Goal: Transaction & Acquisition: Purchase product/service

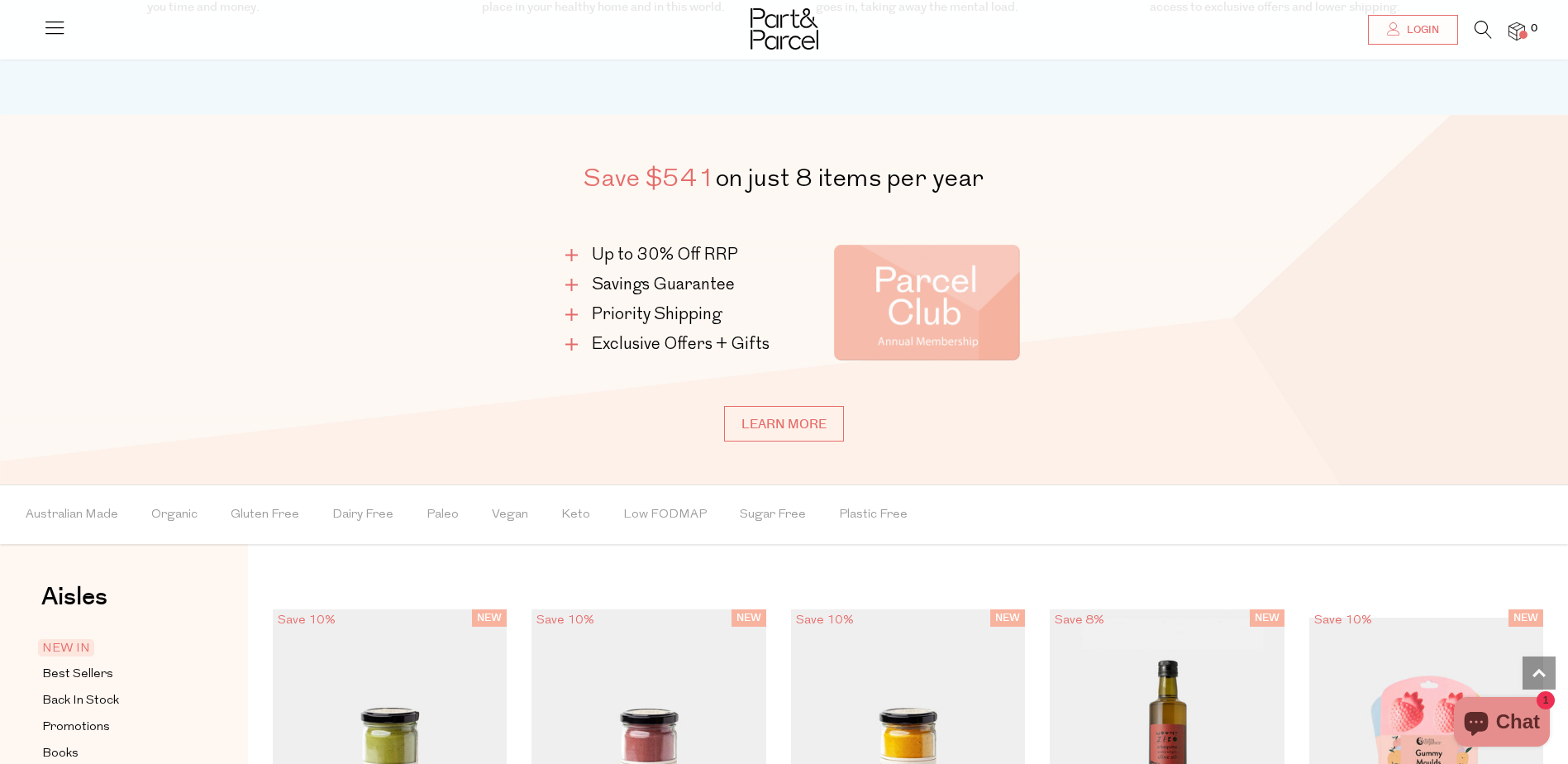
scroll to position [1323, 0]
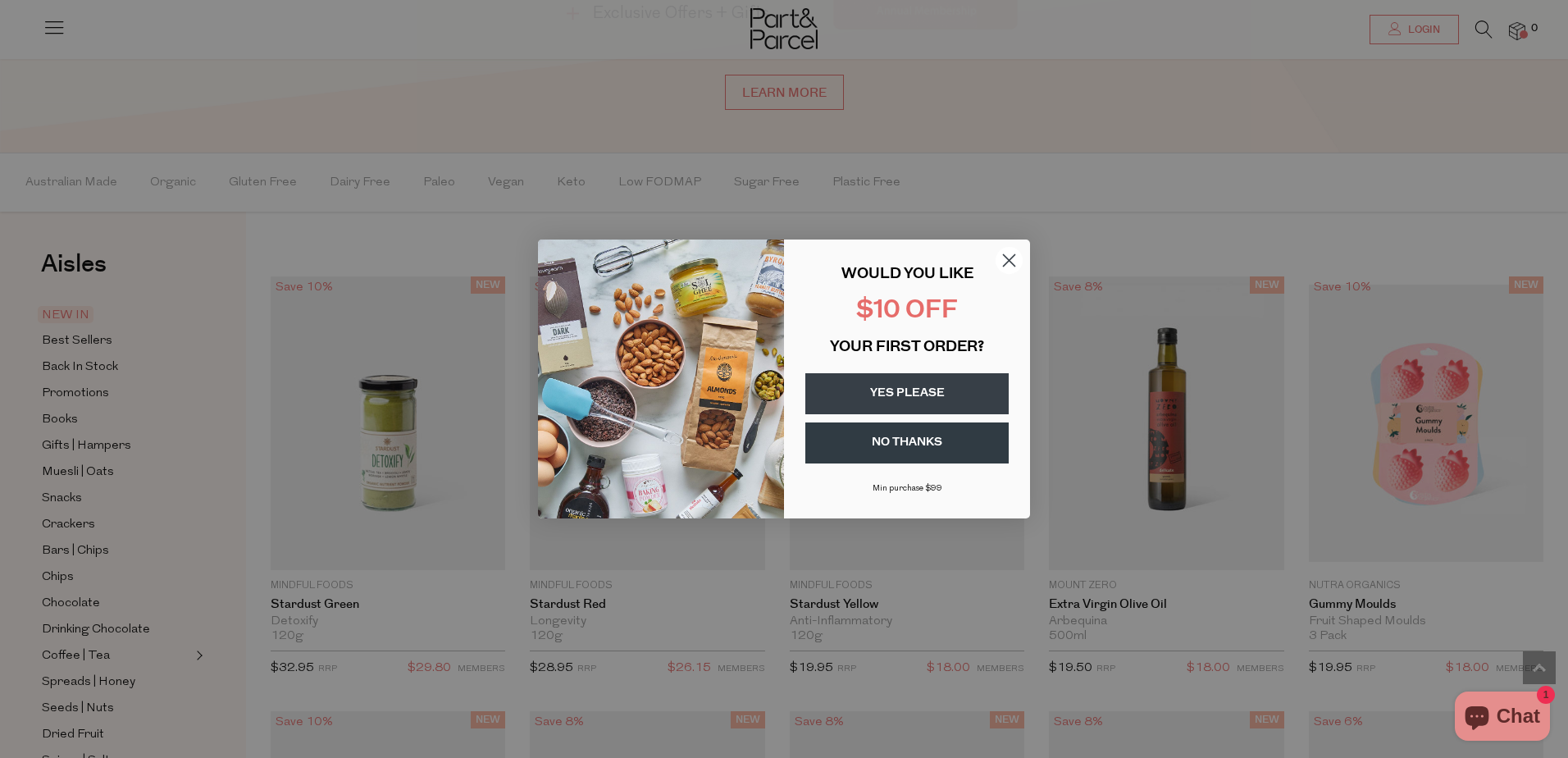
click at [1011, 254] on circle "Close dialog" at bounding box center [1009, 260] width 27 height 27
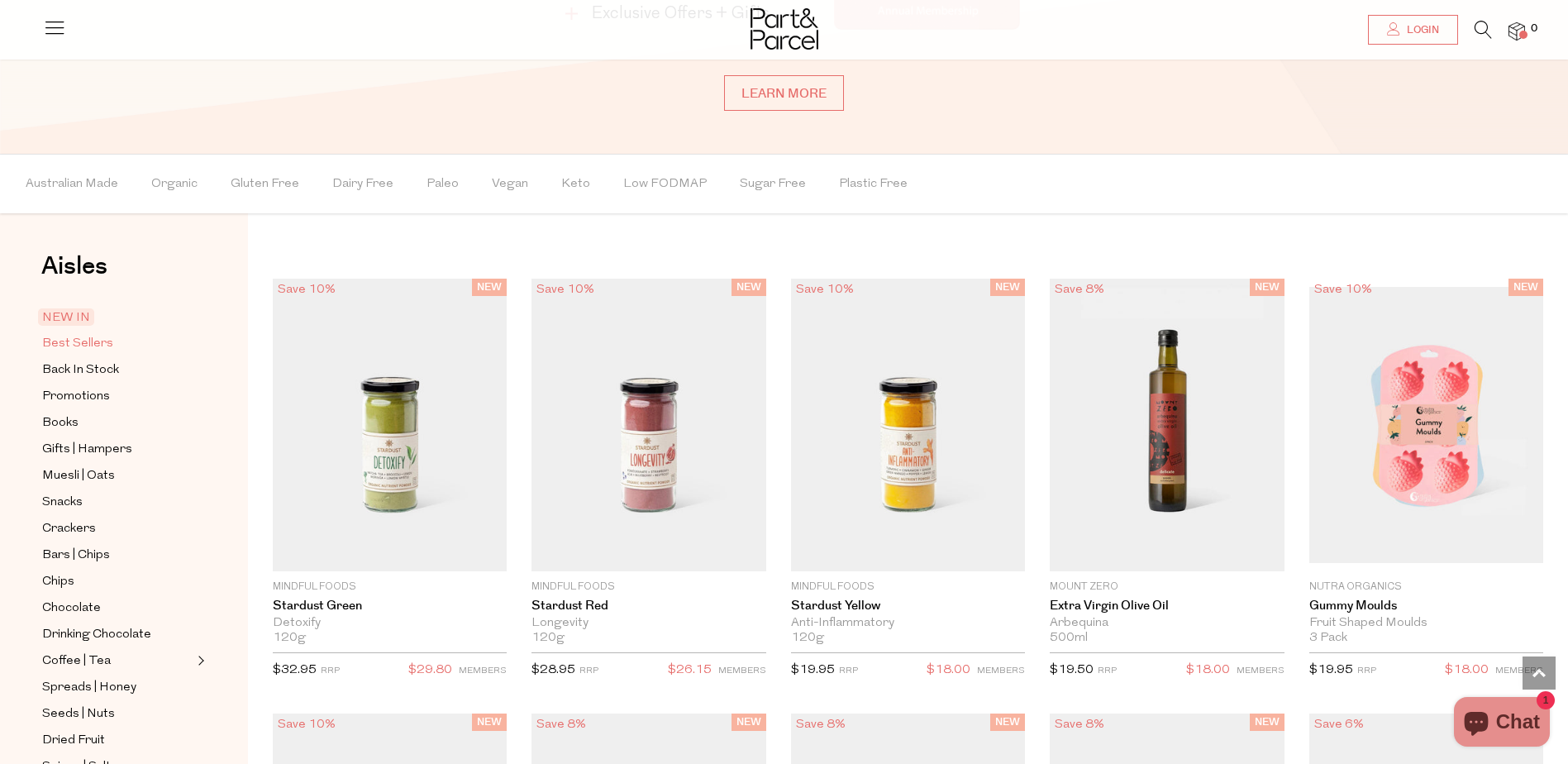
click at [89, 338] on span "Best Sellers" at bounding box center [77, 344] width 71 height 20
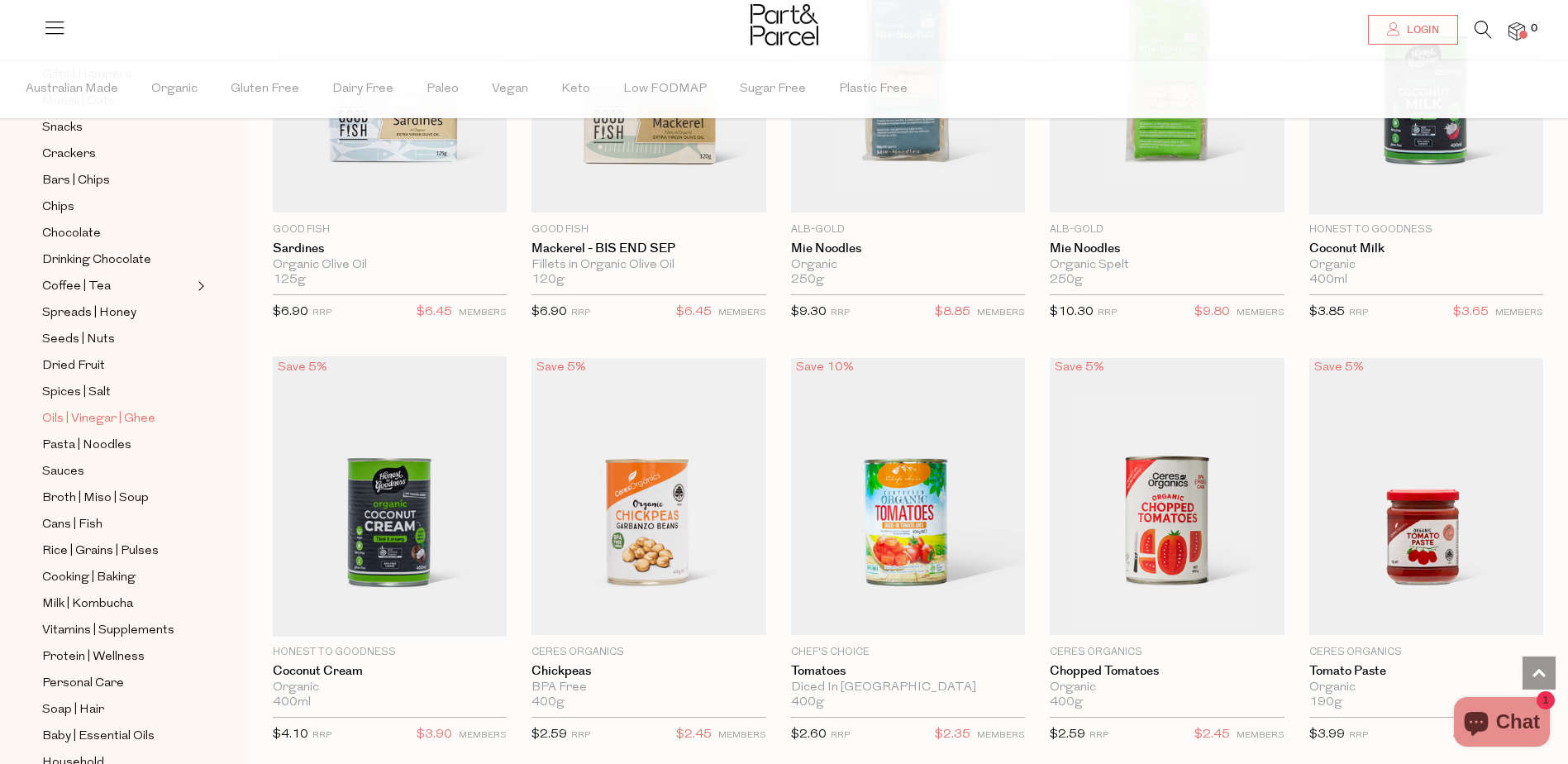
scroll to position [331, 0]
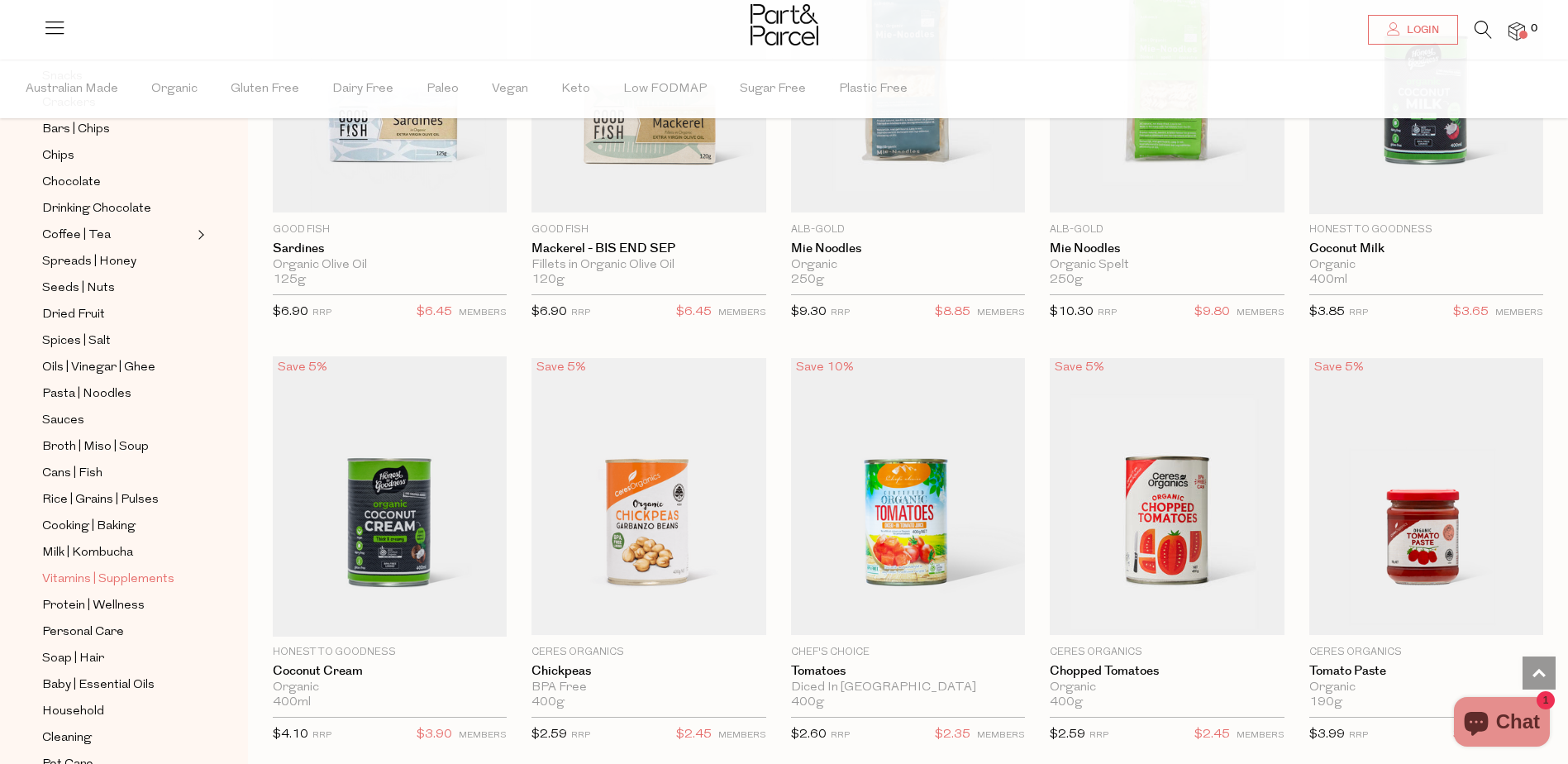
click at [146, 569] on span "Vitamins | Supplements" at bounding box center [108, 579] width 132 height 20
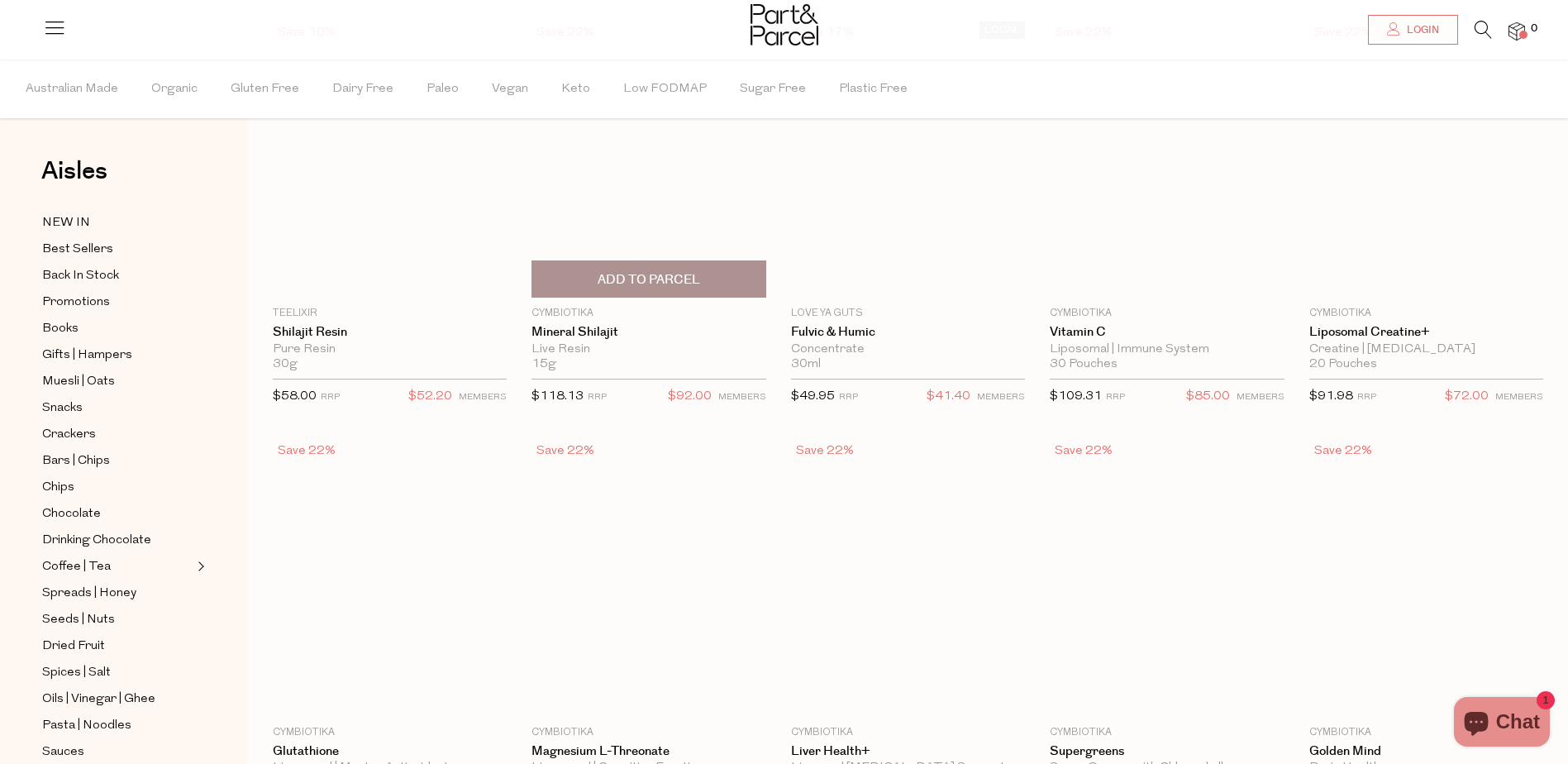
scroll to position [166, 0]
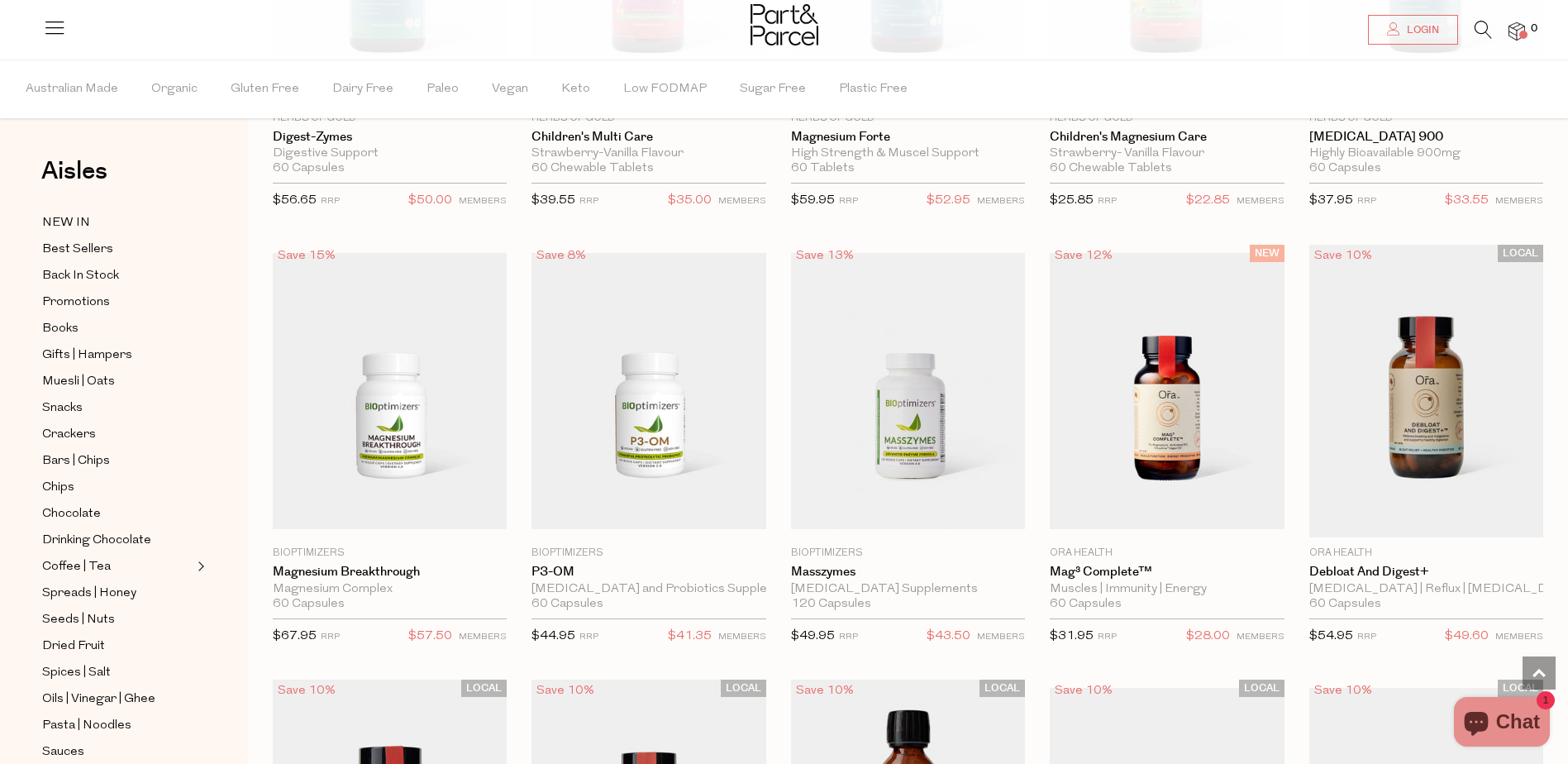
scroll to position [2478, 0]
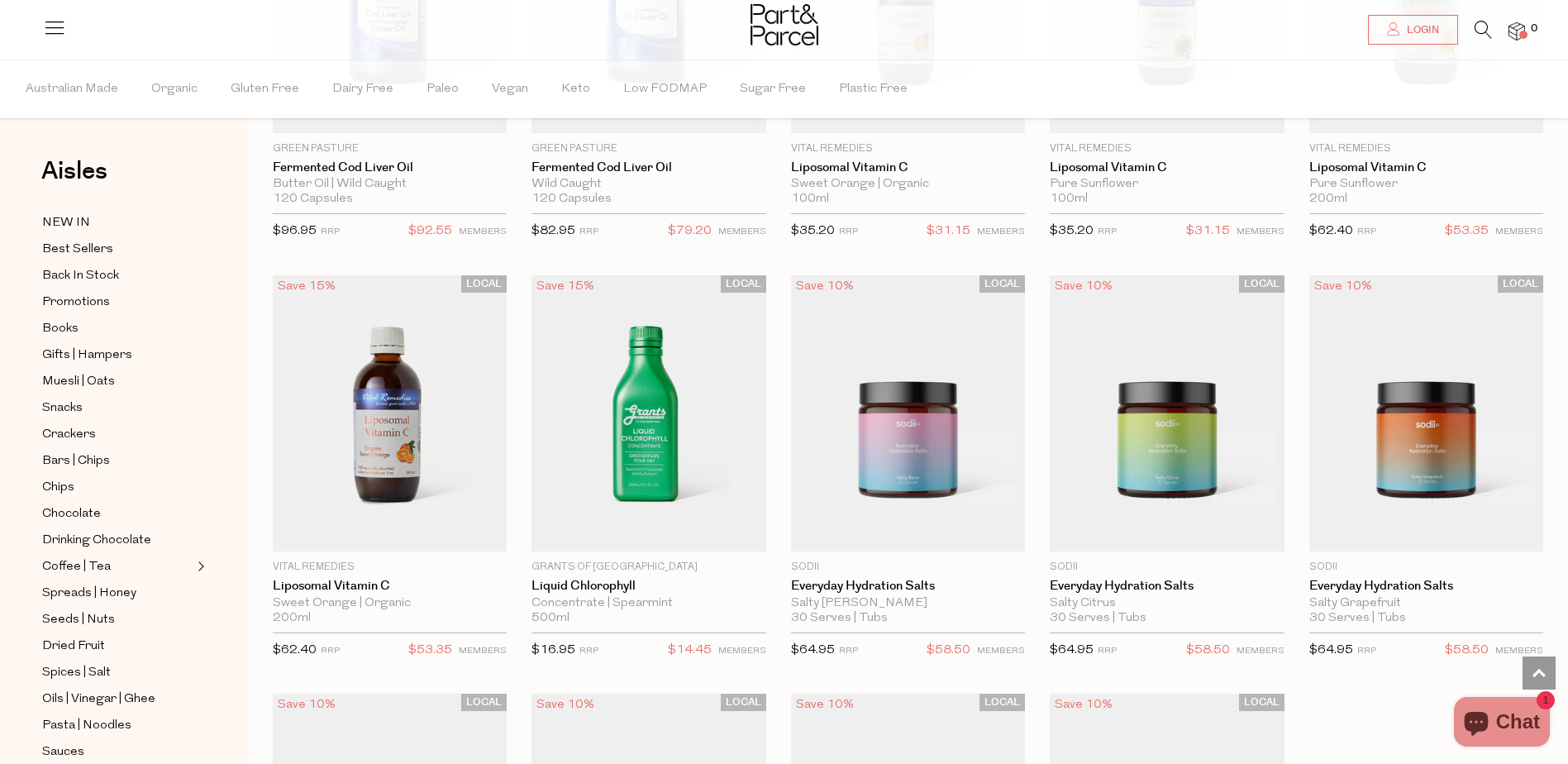
scroll to position [3929, 0]
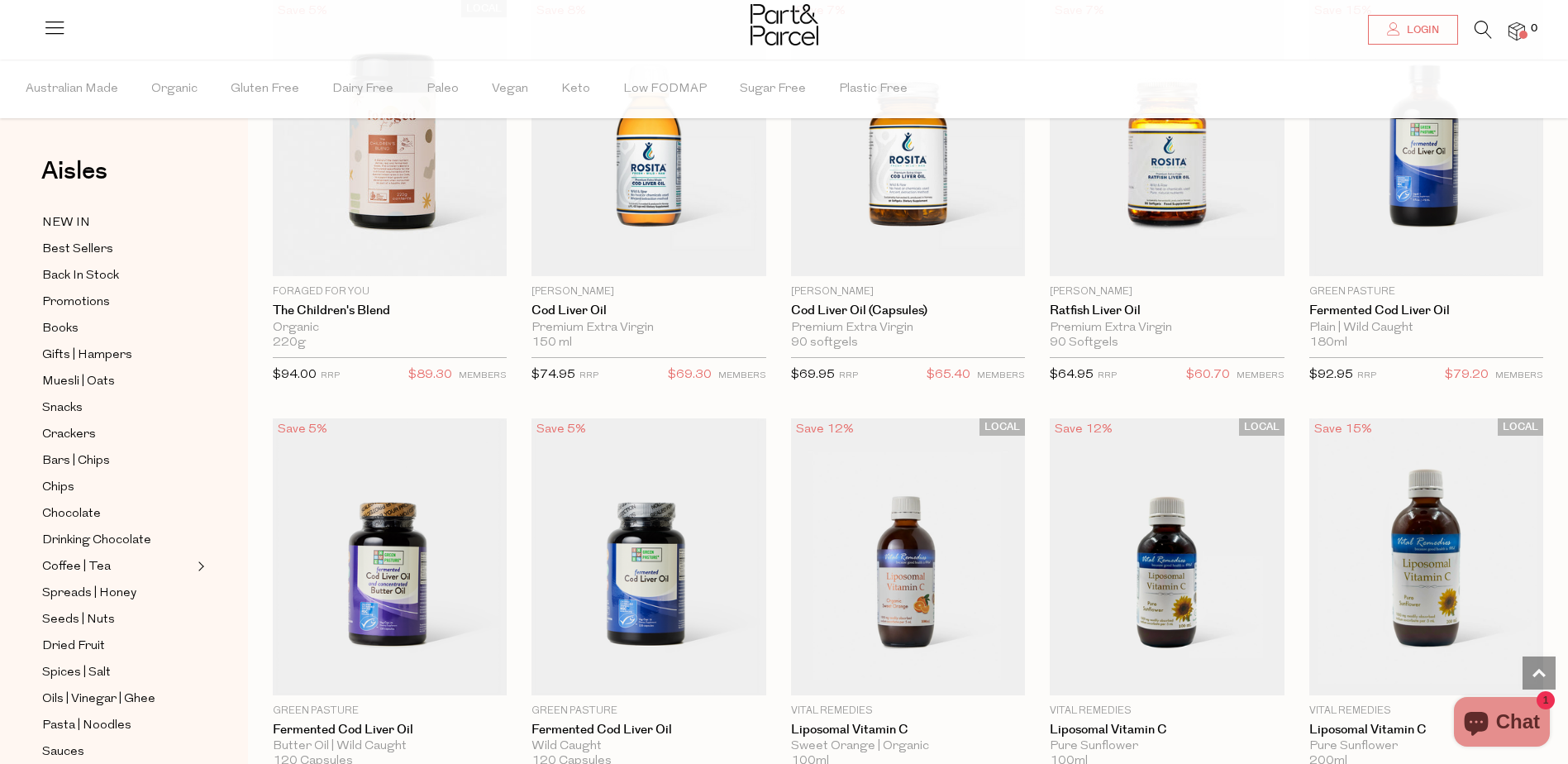
click at [1476, 26] on icon at bounding box center [1482, 30] width 17 height 18
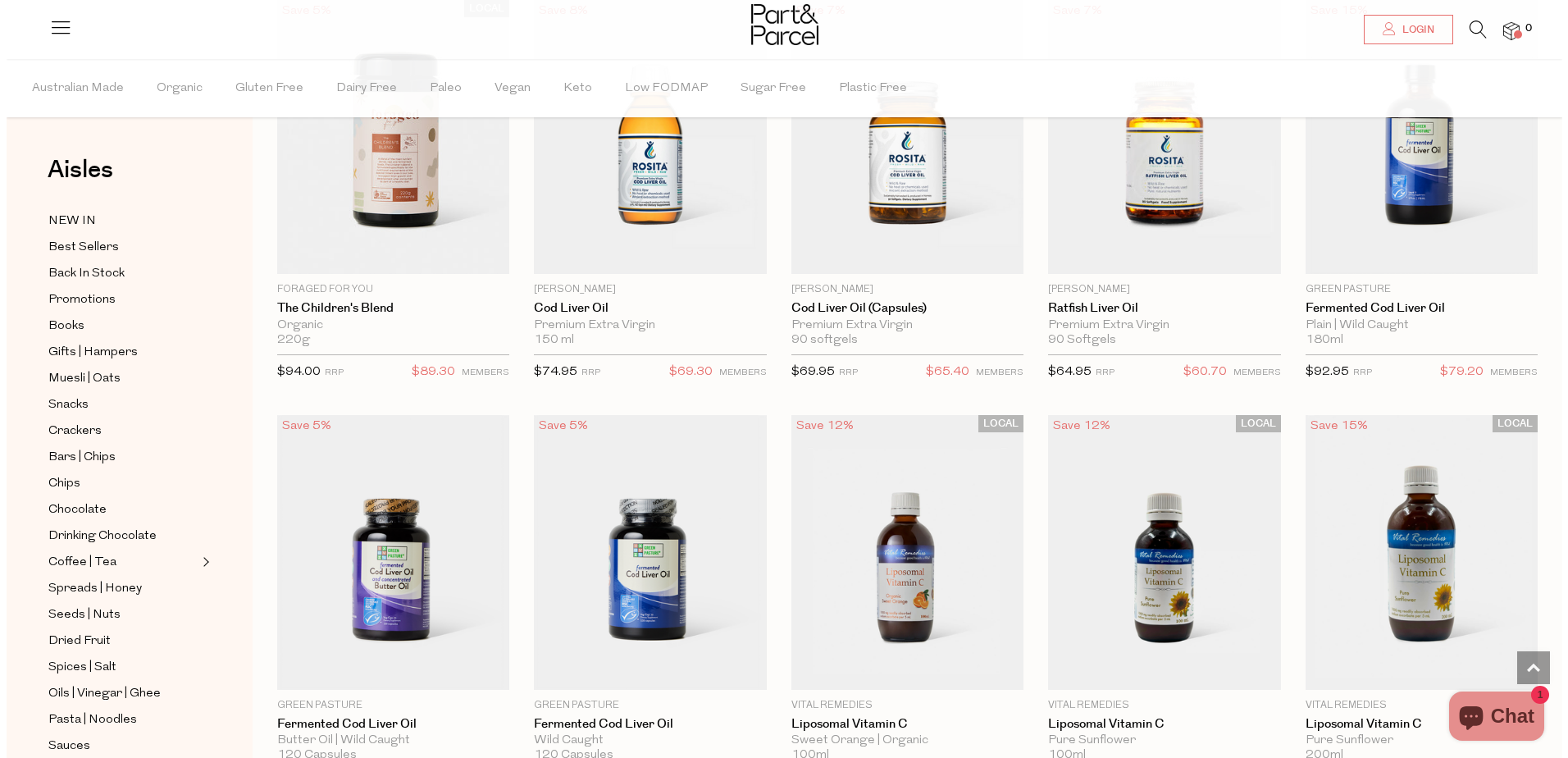
scroll to position [3593, 0]
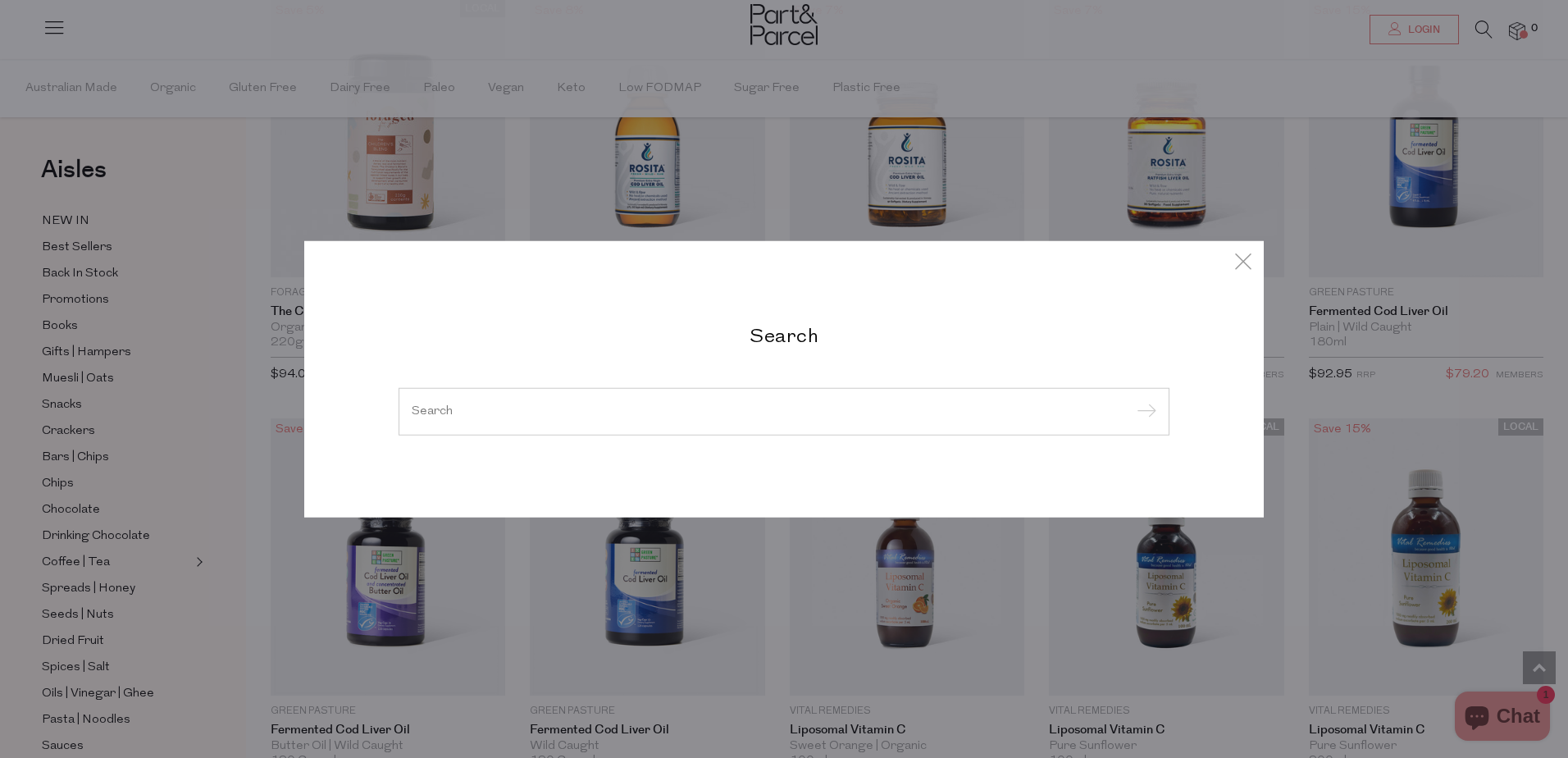
type input "o"
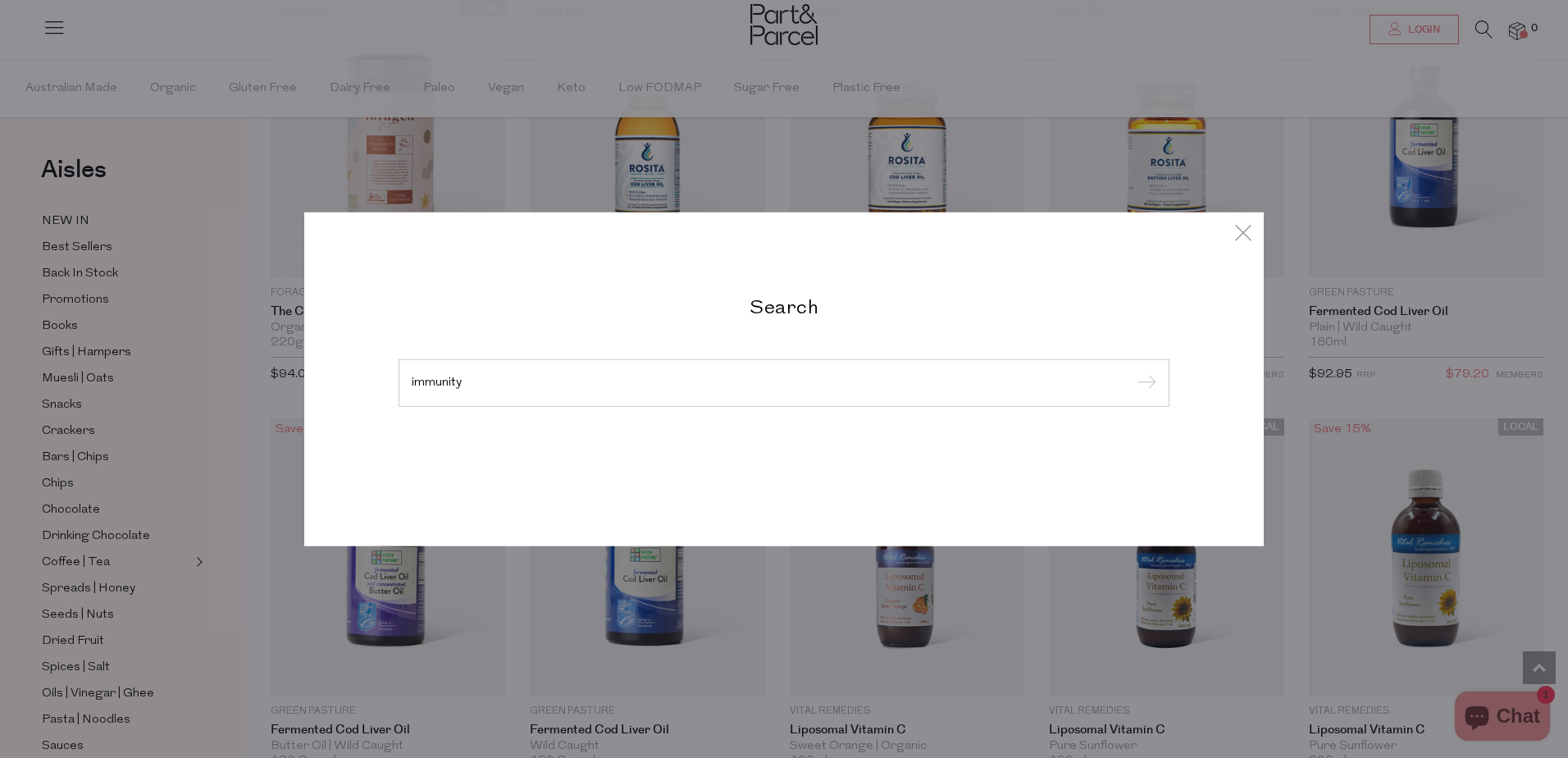
type input "immunity"
click at [1132, 372] on input "submit" at bounding box center [1144, 384] width 25 height 25
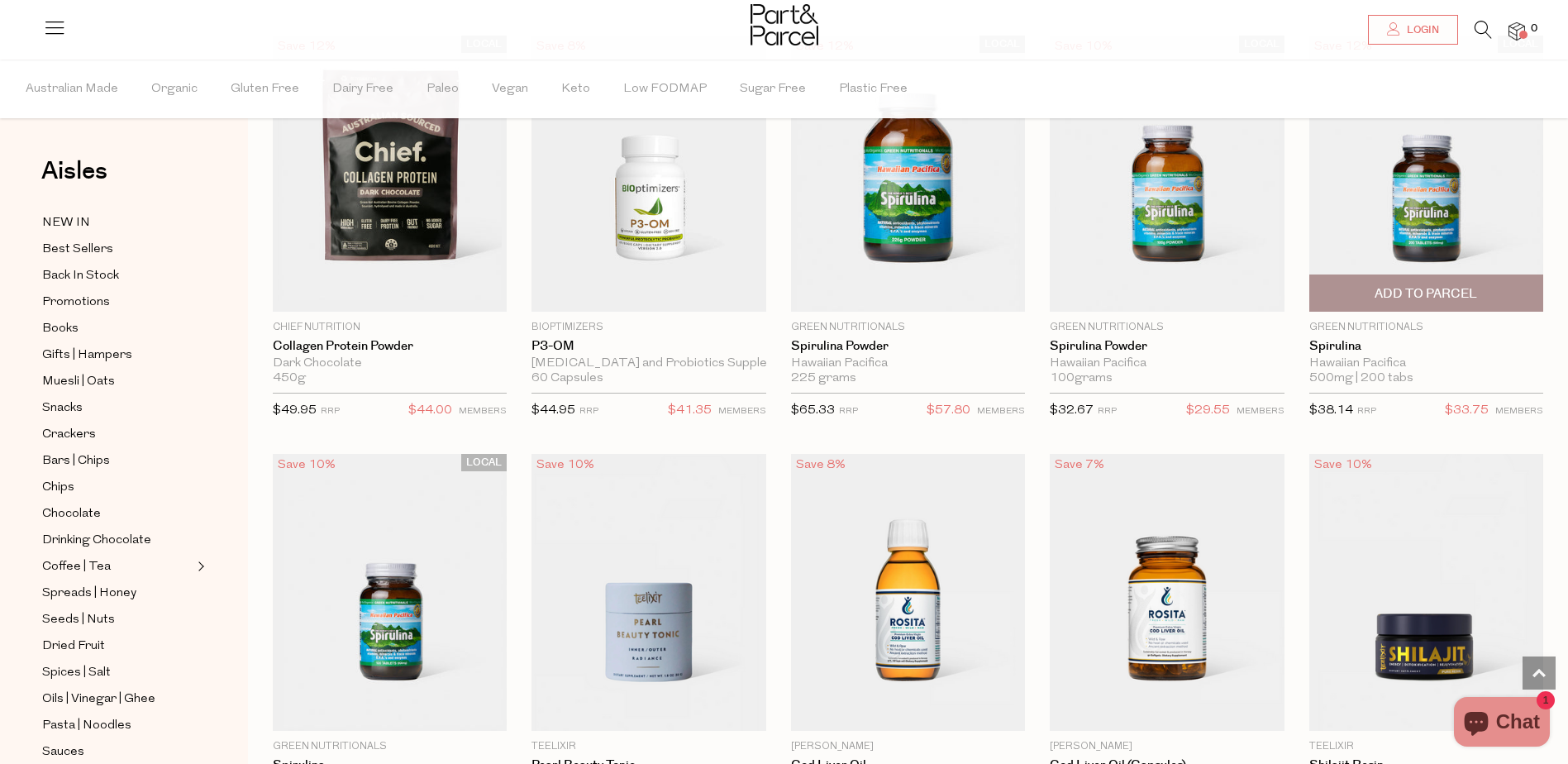
scroll to position [3555, 0]
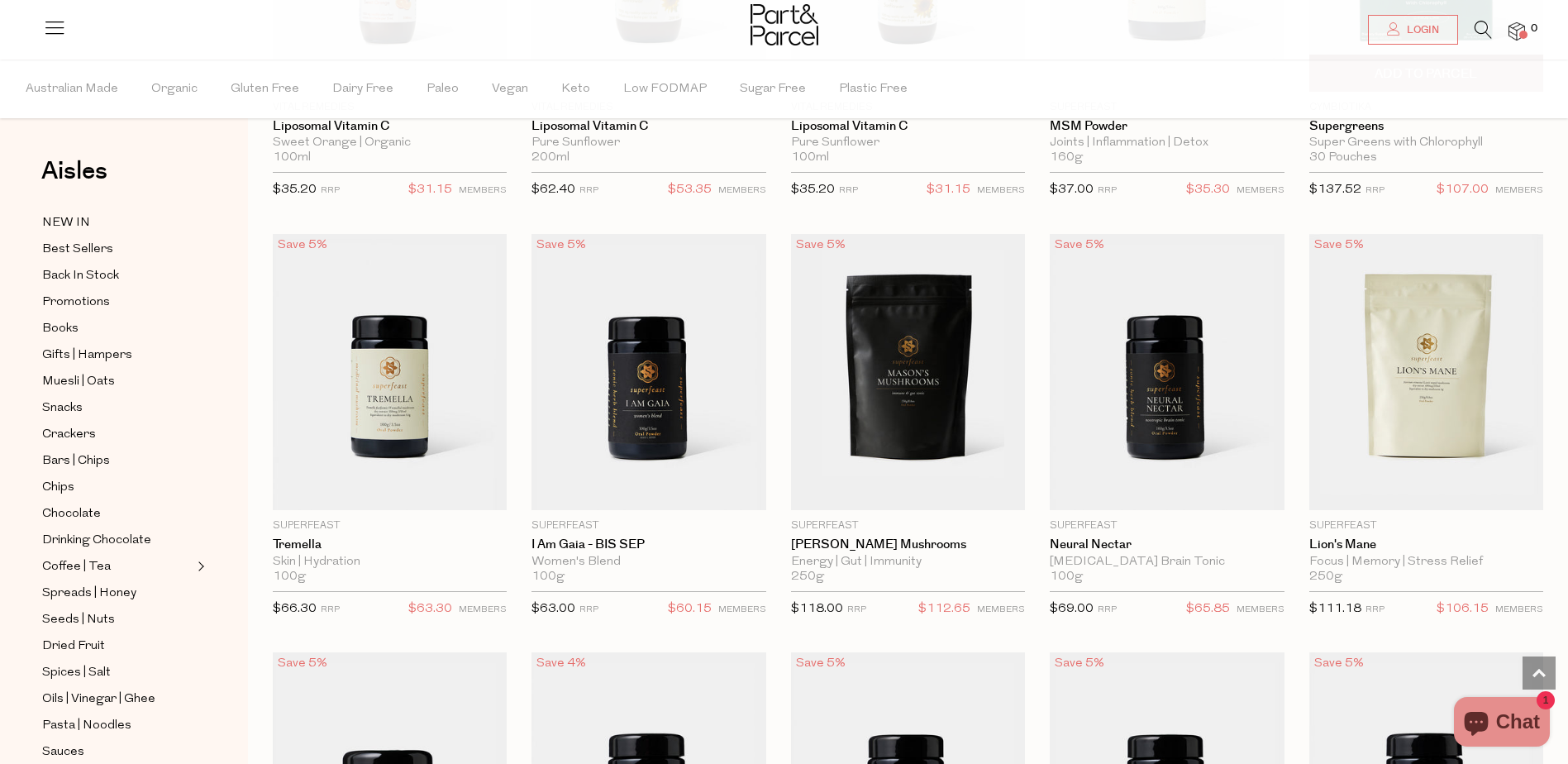
scroll to position [5456, 0]
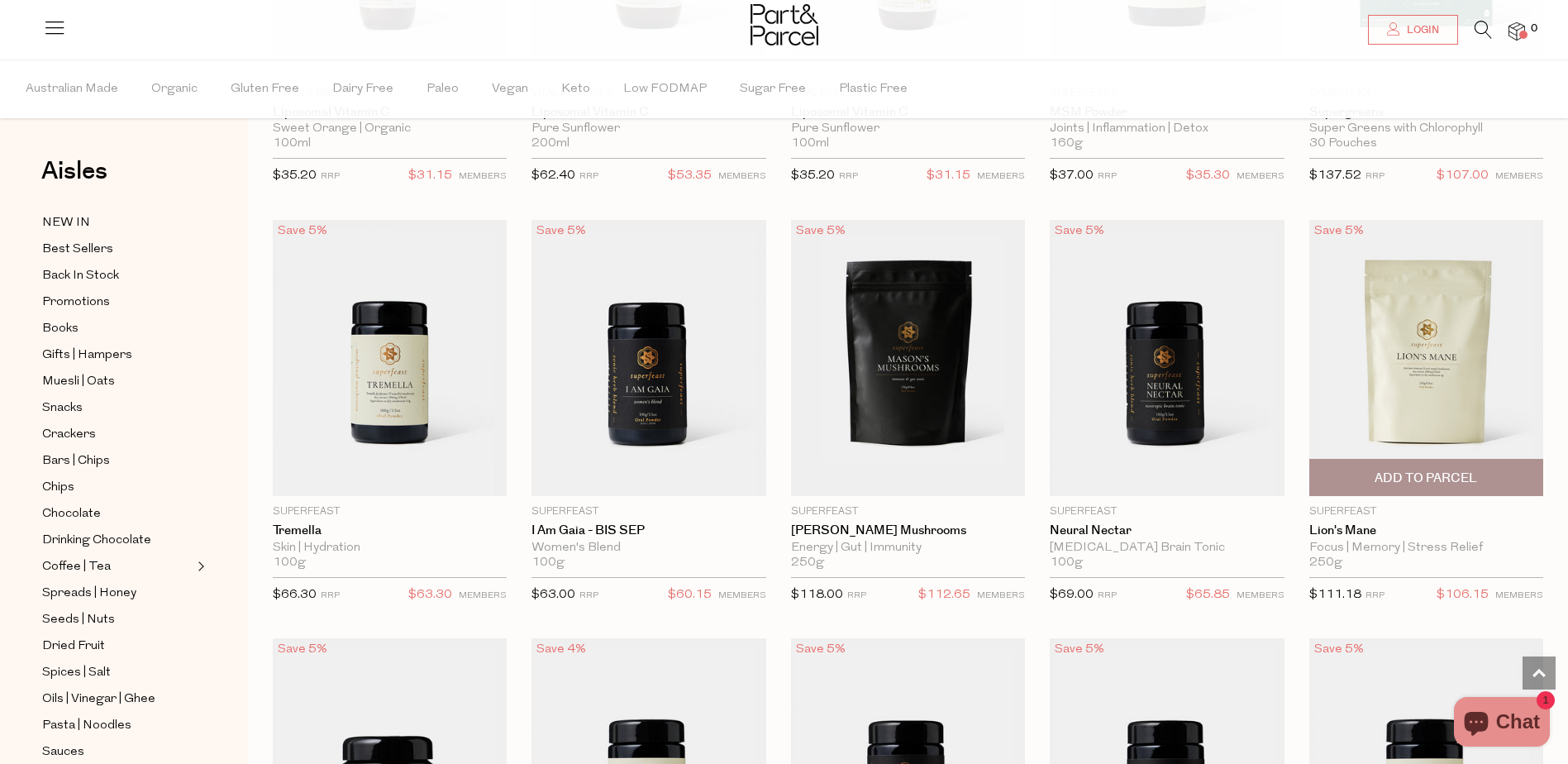
click at [1406, 359] on img at bounding box center [1427, 358] width 234 height 277
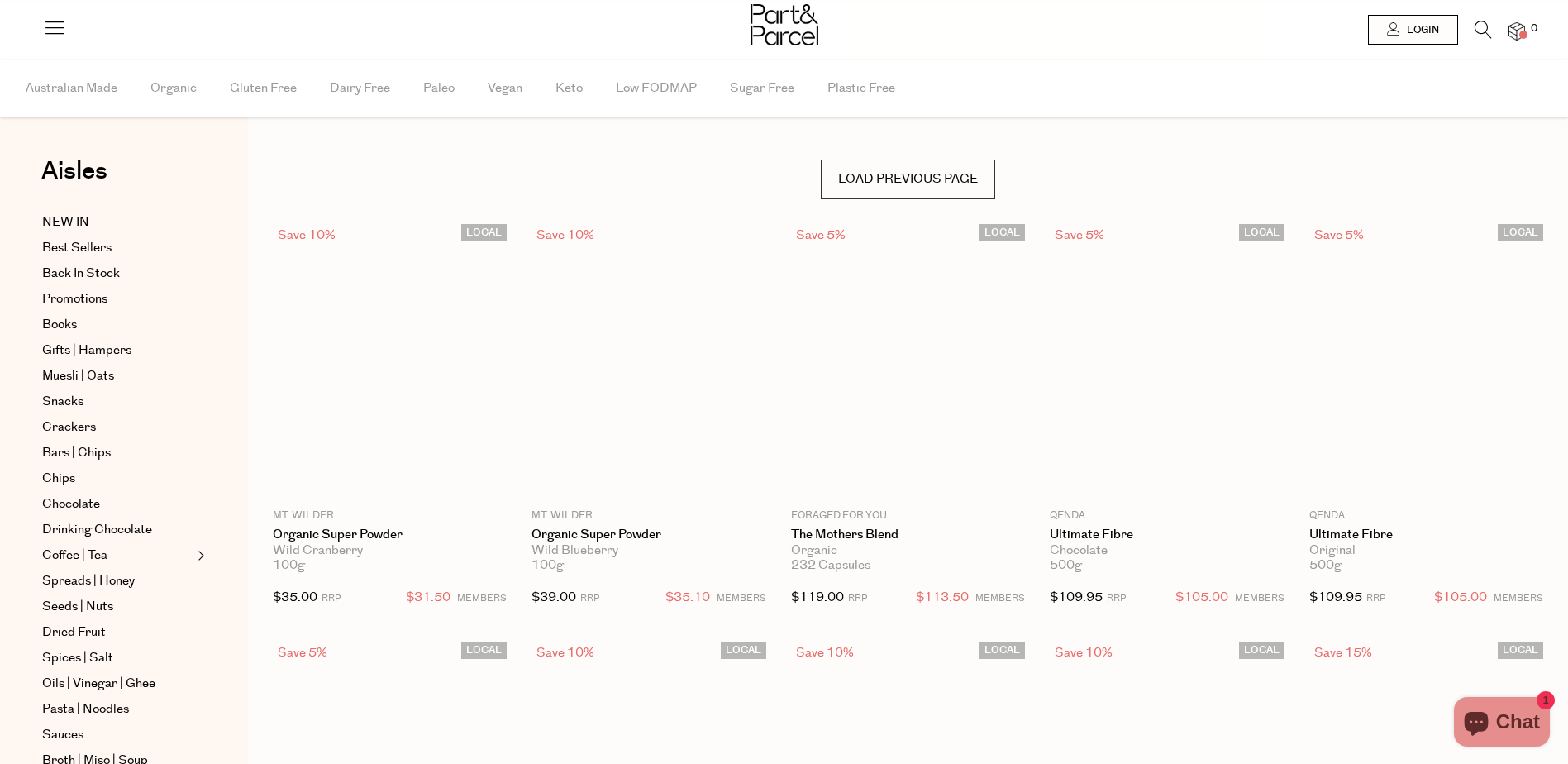
scroll to position [4006, 0]
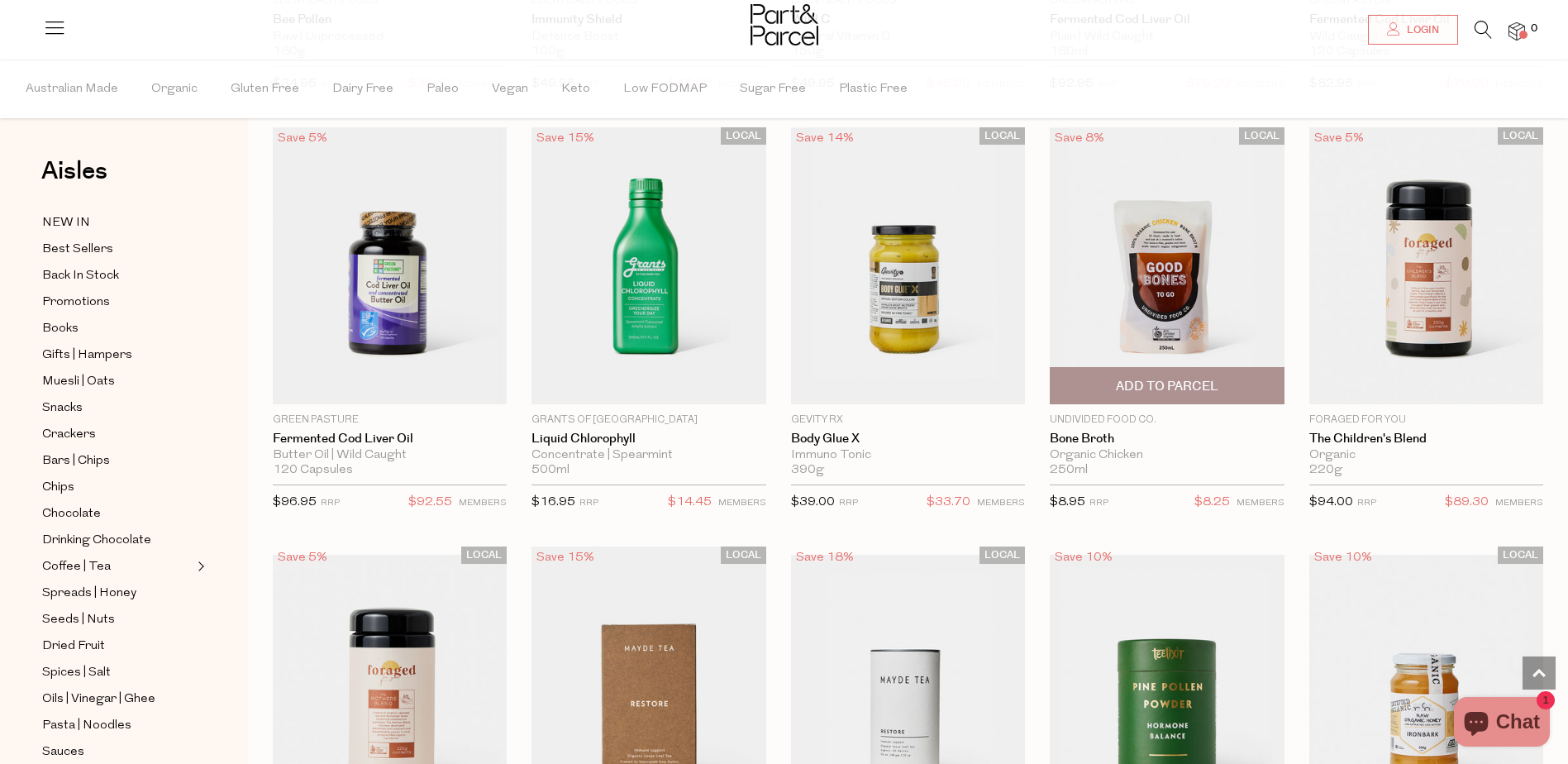
scroll to position [4529, 0]
